Goal: Task Accomplishment & Management: Manage account settings

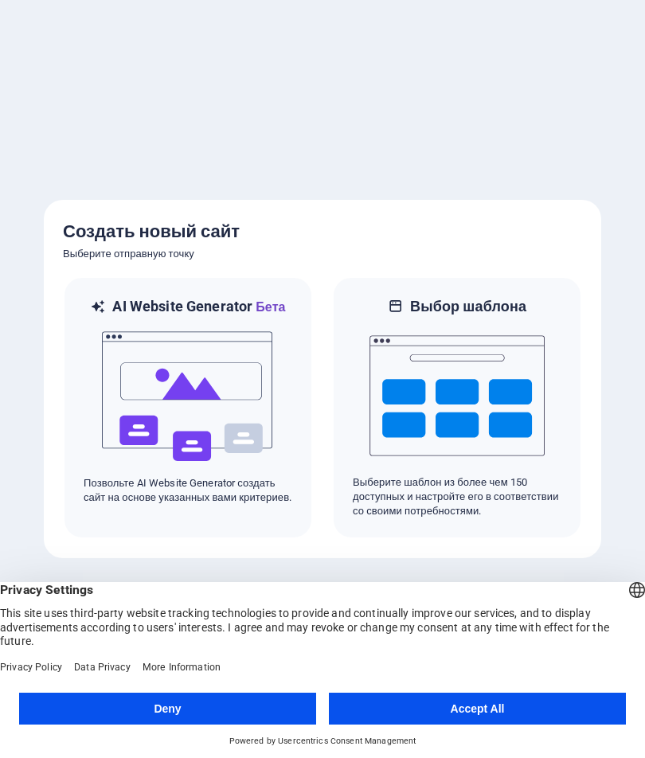
click at [399, 701] on button "Accept All" at bounding box center [477, 708] width 297 height 32
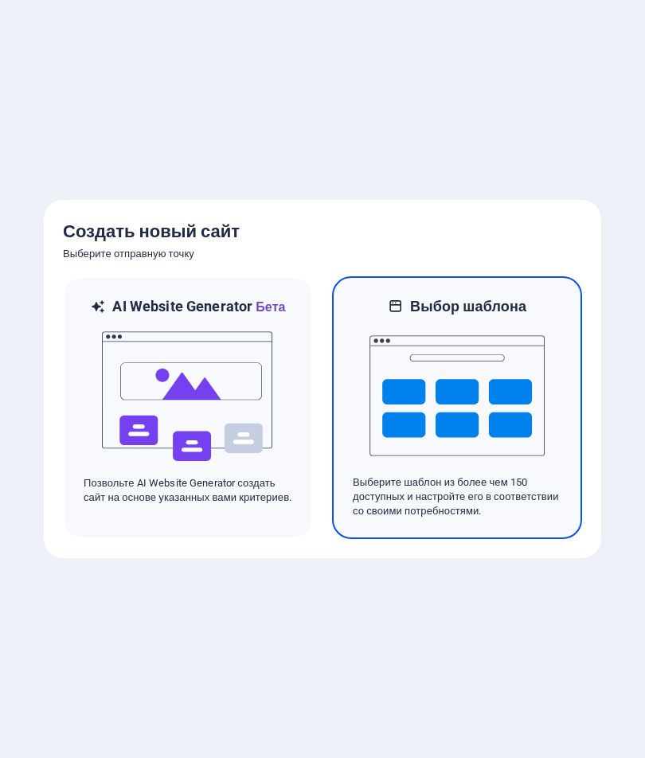
click at [411, 403] on img at bounding box center [456, 395] width 175 height 159
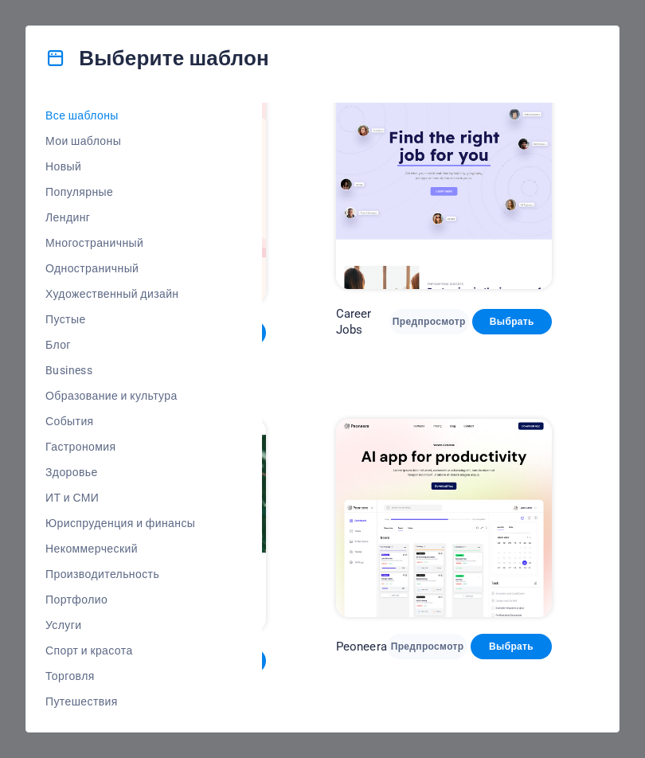
scroll to position [18, 231]
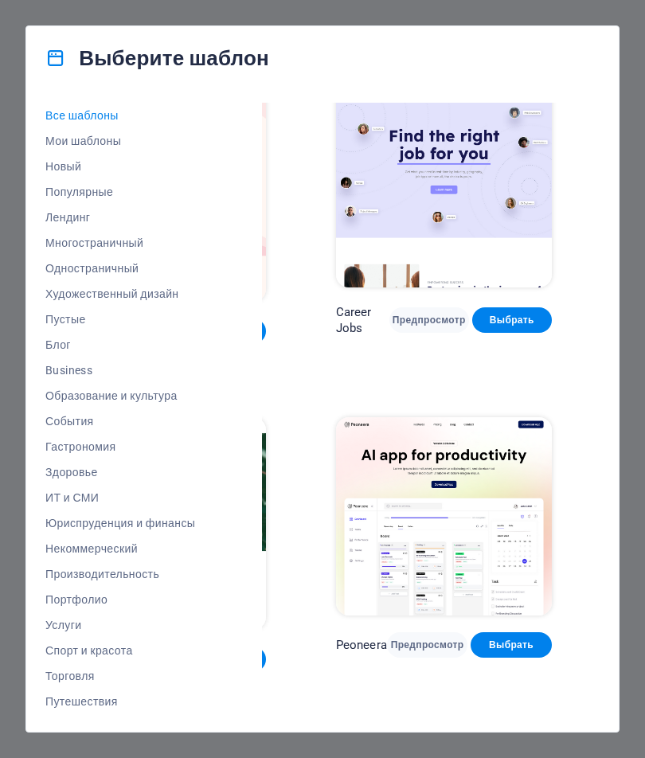
click at [483, 638] on span "Выбрать" at bounding box center [511, 644] width 56 height 13
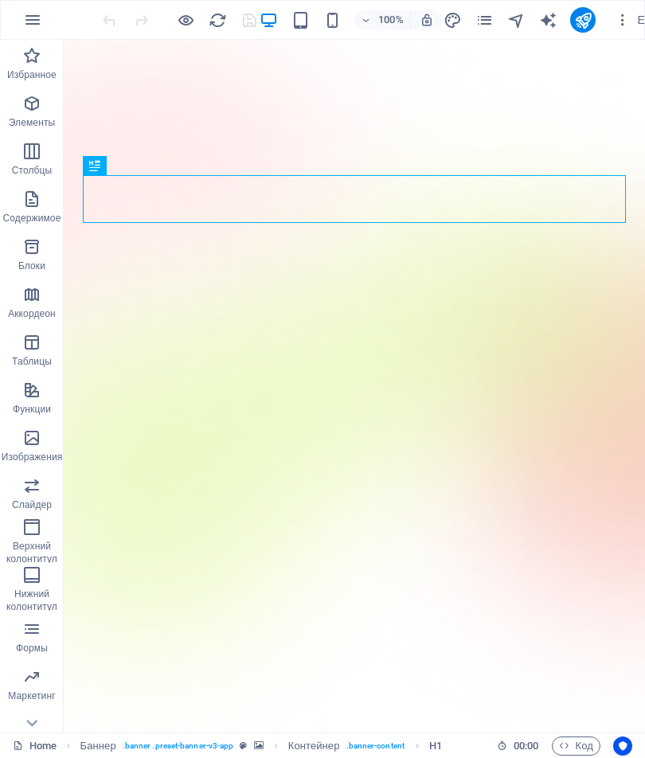
click at [582, 13] on icon "publish" at bounding box center [583, 20] width 18 height 18
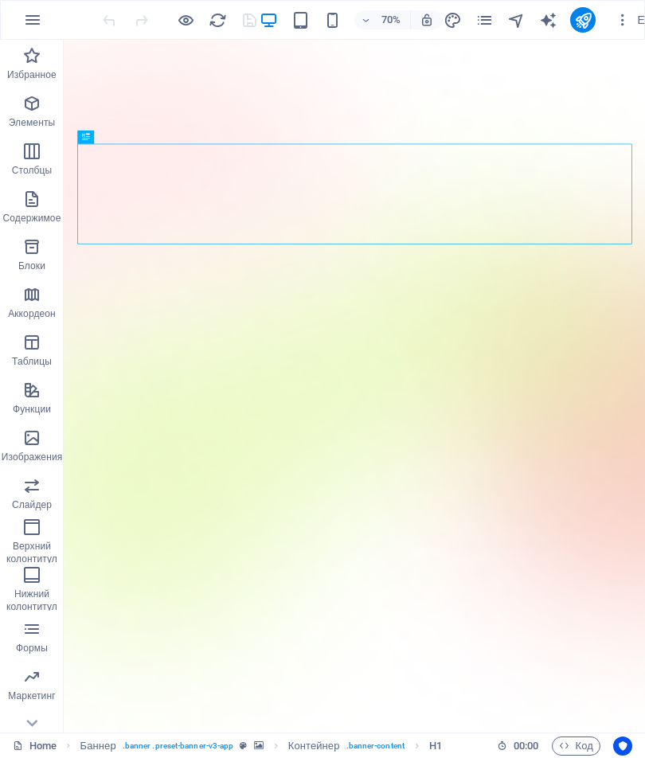
click at [622, 20] on icon "button" at bounding box center [622, 20] width 16 height 16
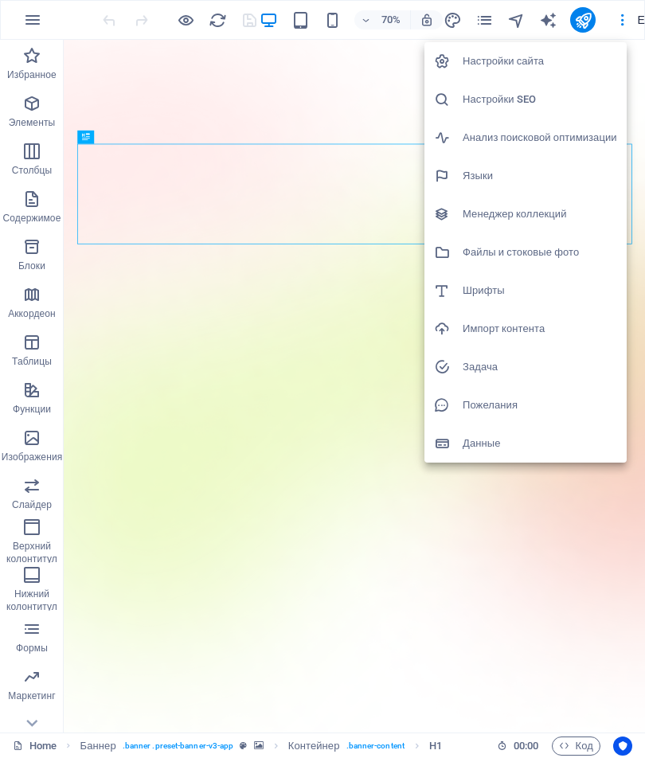
click at [469, 59] on h6 "Настройки сайта" at bounding box center [539, 61] width 154 height 19
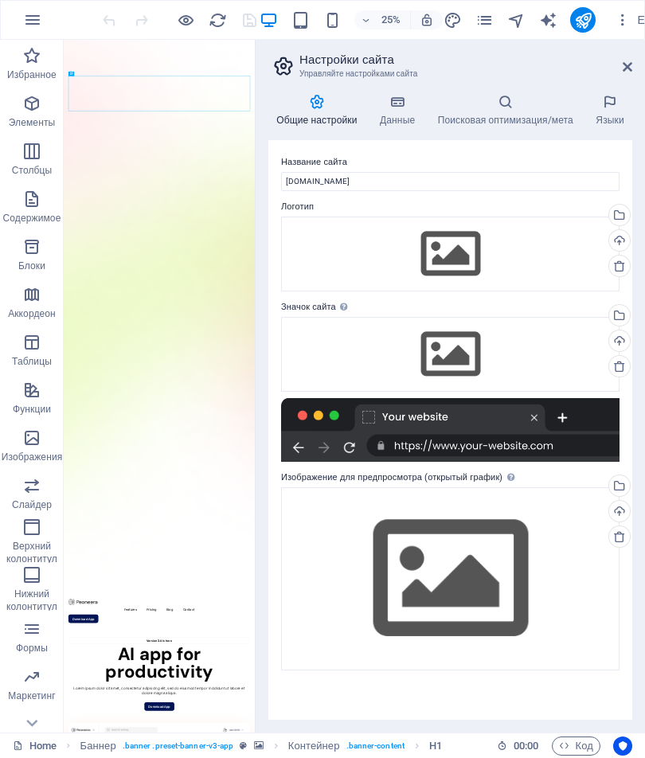
click at [618, 309] on div "Выберите файлы из менеджера файлов или из стоковых фото либо загрузите файлы" at bounding box center [618, 317] width 24 height 24
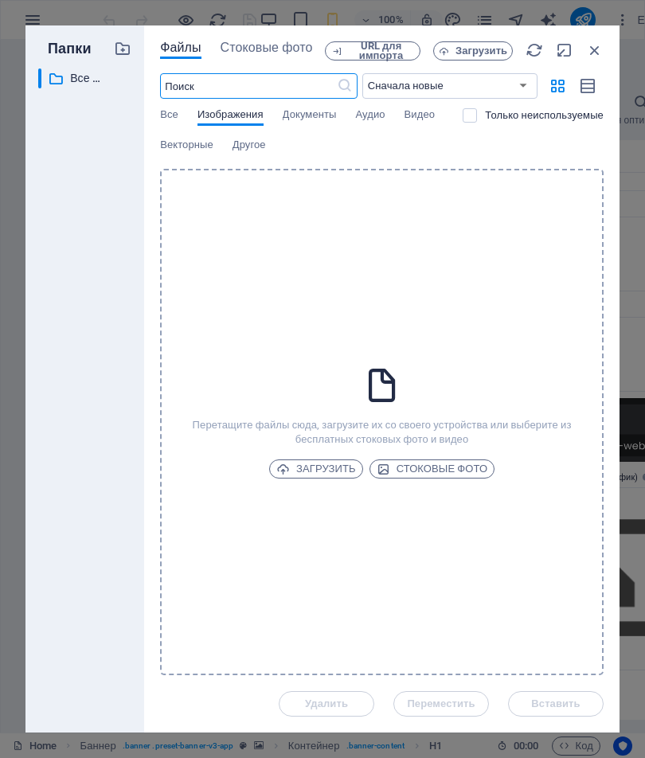
click at [601, 51] on icon "button" at bounding box center [595, 50] width 18 height 18
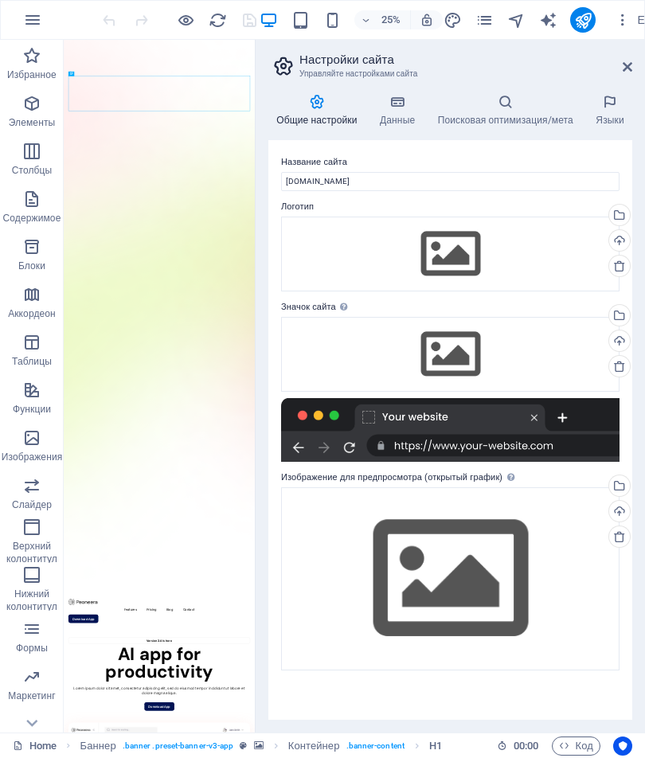
click at [622, 61] on icon at bounding box center [627, 66] width 10 height 13
